Goal: Find specific page/section: Find specific page/section

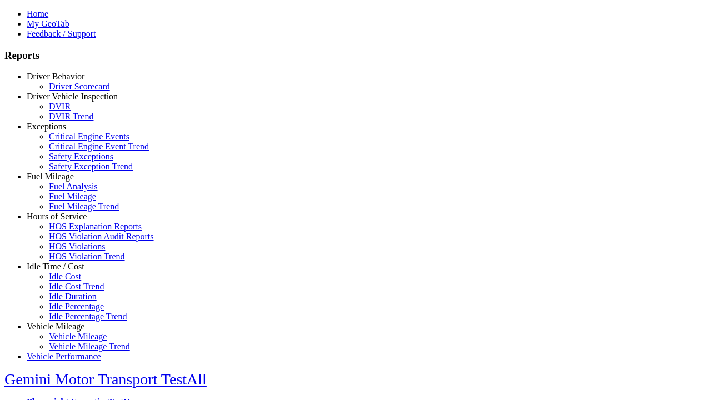
click at [64, 271] on link "Idle Time / Cost" at bounding box center [56, 266] width 58 height 9
click at [72, 291] on link "Idle Cost Trend" at bounding box center [77, 286] width 56 height 9
select select
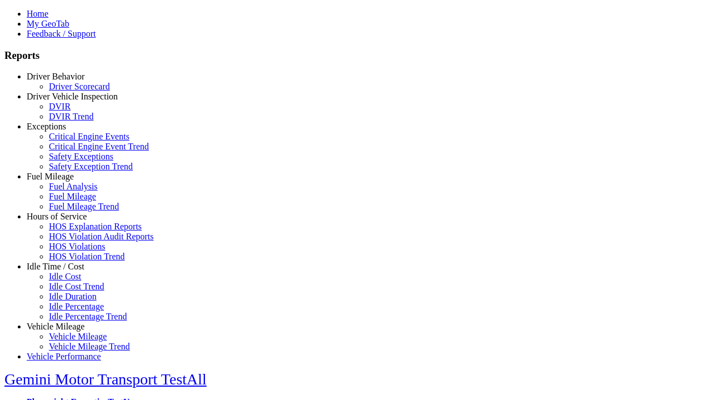
select select
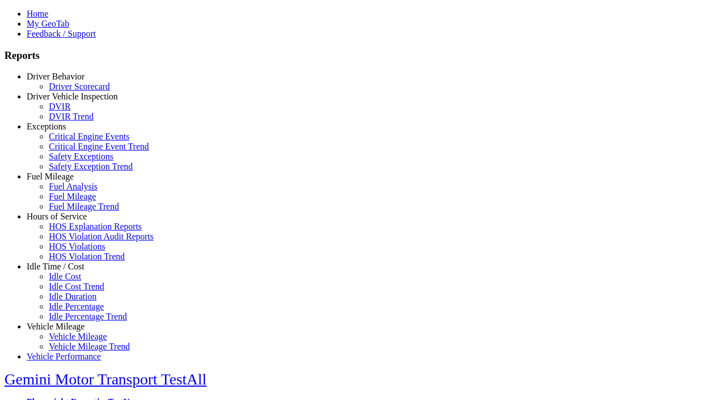
select select
